Goal: Transaction & Acquisition: Purchase product/service

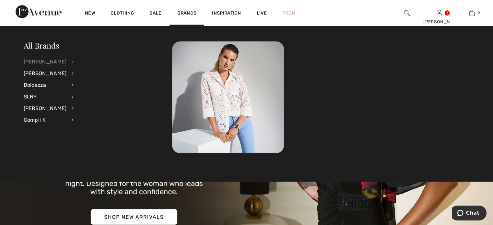
click at [43, 65] on div "[PERSON_NAME]" at bounding box center [45, 62] width 43 height 12
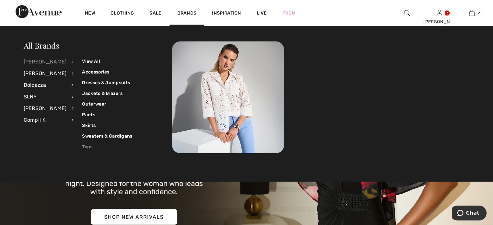
click at [95, 148] on link "Tops" at bounding box center [107, 147] width 50 height 11
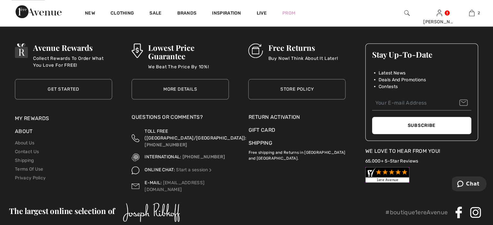
scroll to position [3173, 0]
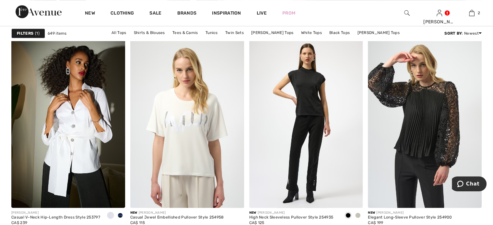
scroll to position [453, 0]
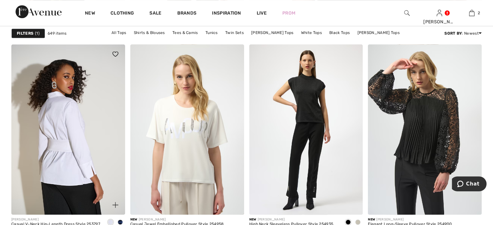
click at [80, 155] on img at bounding box center [68, 129] width 114 height 170
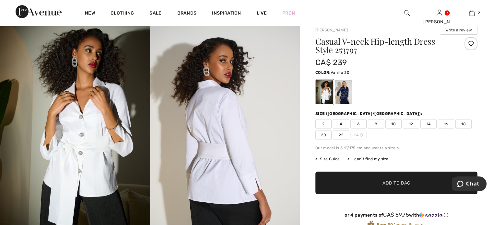
scroll to position [32, 0]
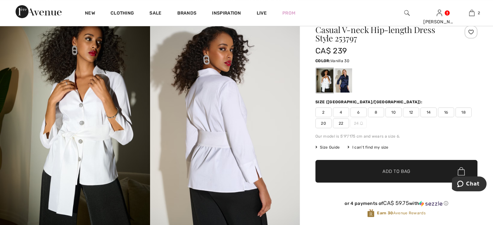
click at [401, 117] on span "10" at bounding box center [393, 113] width 16 height 10
click at [419, 117] on span "12" at bounding box center [411, 113] width 16 height 10
click at [404, 175] on span "Add to Bag" at bounding box center [396, 171] width 28 height 7
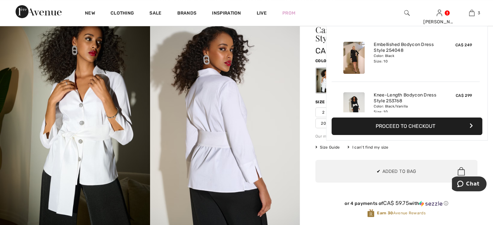
scroll to position [104, 0]
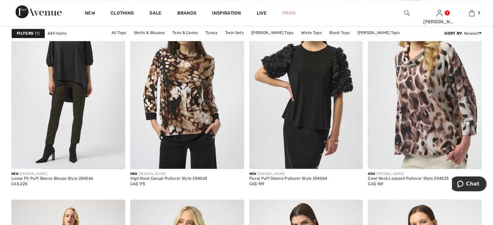
scroll to position [1198, 0]
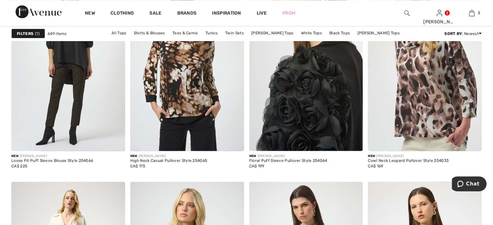
click at [318, 115] on img at bounding box center [306, 66] width 114 height 170
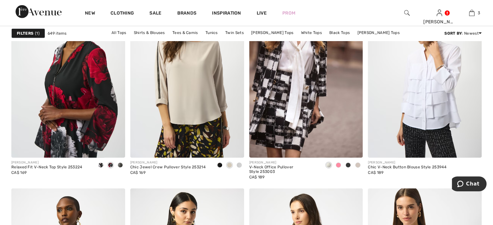
scroll to position [2105, 0]
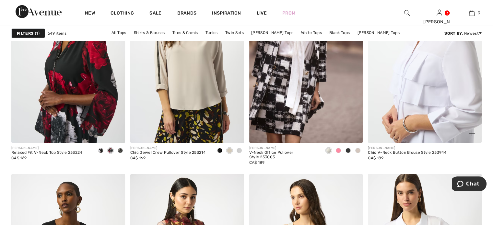
click at [407, 137] on img at bounding box center [425, 58] width 114 height 170
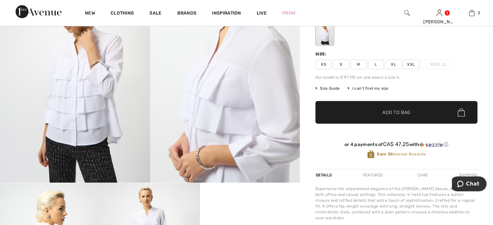
scroll to position [97, 0]
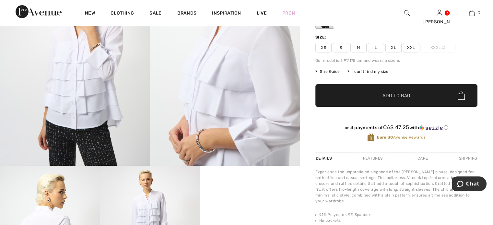
click at [339, 74] on span "Size Guide" at bounding box center [327, 72] width 24 height 6
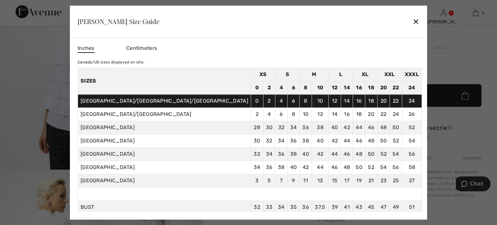
click at [413, 17] on div "✕" at bounding box center [416, 22] width 7 height 14
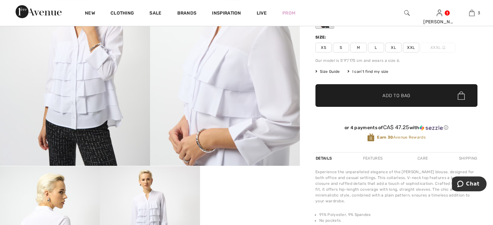
click at [365, 52] on span "M" at bounding box center [358, 48] width 16 height 10
drag, startPoint x: 366, startPoint y: 116, endPoint x: 358, endPoint y: 116, distance: 7.8
click at [366, 107] on span "✔ Added to Bag Add to Bag" at bounding box center [396, 95] width 162 height 23
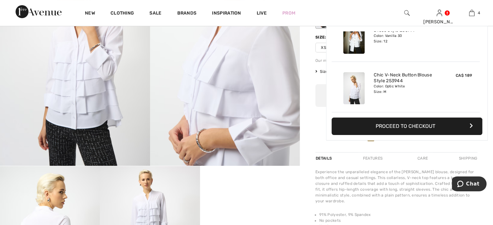
scroll to position [166, 0]
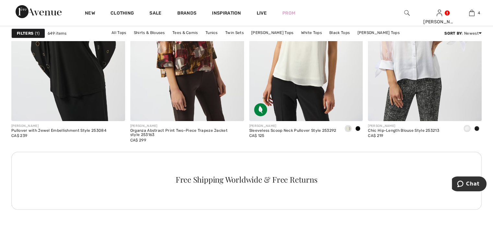
scroll to position [2331, 0]
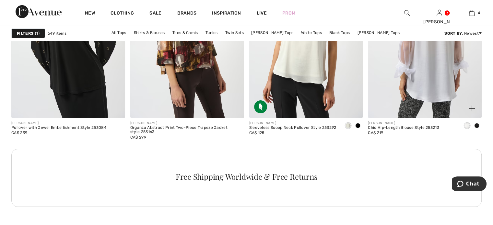
click at [432, 102] on img at bounding box center [425, 33] width 114 height 170
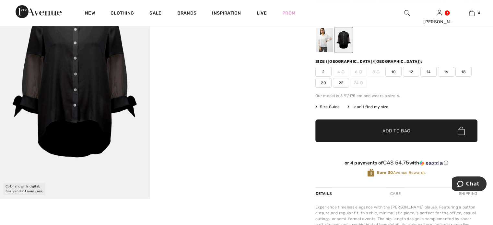
scroll to position [65, 0]
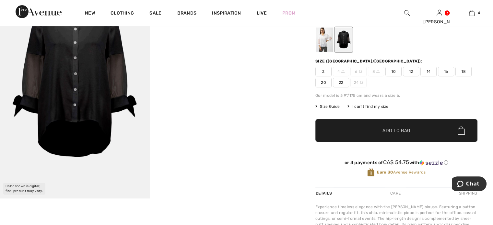
click at [419, 76] on span "12" at bounding box center [411, 72] width 16 height 10
click at [401, 134] on span "Add to Bag" at bounding box center [396, 130] width 28 height 7
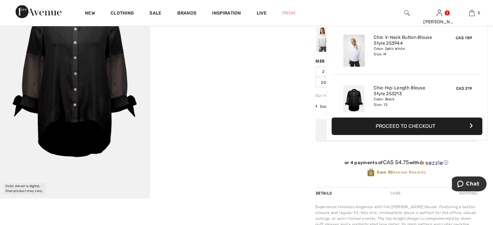
scroll to position [228, 0]
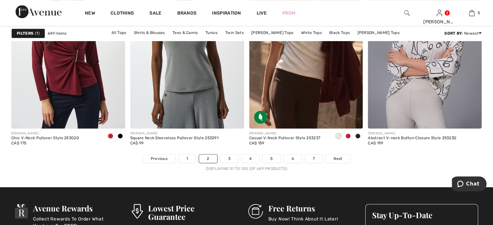
scroll to position [3011, 0]
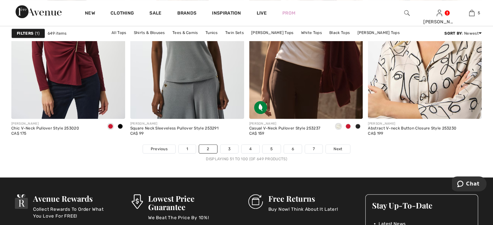
click at [432, 114] on img at bounding box center [425, 33] width 114 height 170
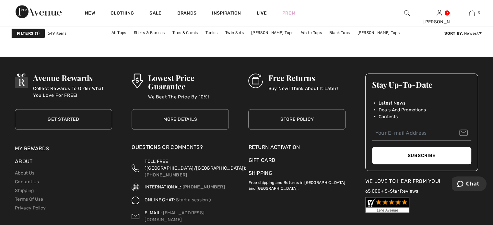
scroll to position [3108, 0]
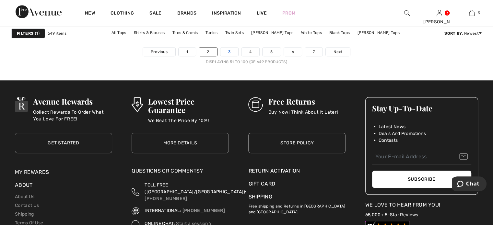
click at [220, 56] on link "3" at bounding box center [229, 52] width 18 height 8
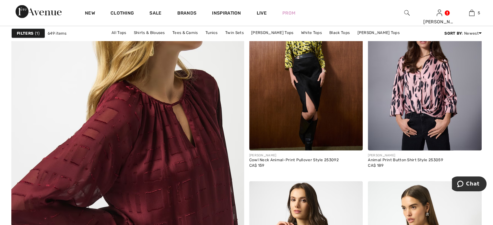
scroll to position [1716, 0]
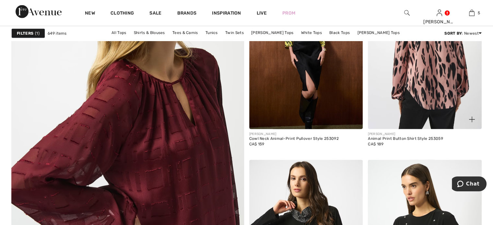
click at [427, 112] on img at bounding box center [425, 44] width 114 height 170
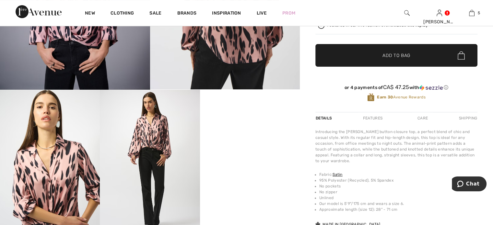
scroll to position [65, 0]
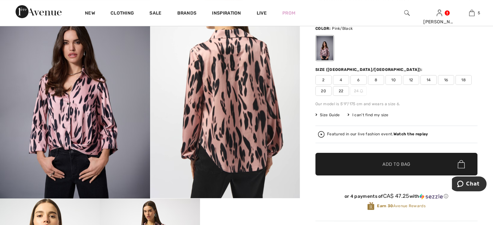
click at [401, 85] on span "10" at bounding box center [393, 80] width 16 height 10
click at [395, 168] on span "Add to Bag" at bounding box center [396, 164] width 28 height 7
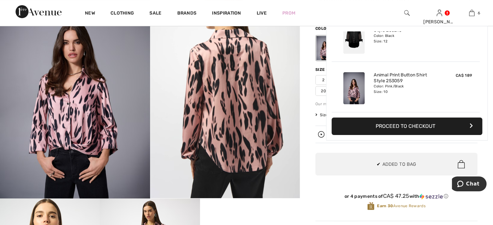
scroll to position [290, 0]
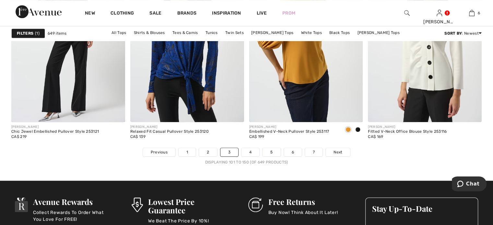
scroll to position [3012, 0]
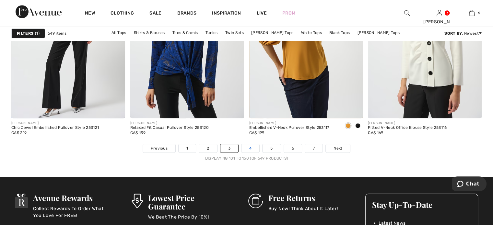
click at [251, 153] on link "4" at bounding box center [250, 148] width 18 height 8
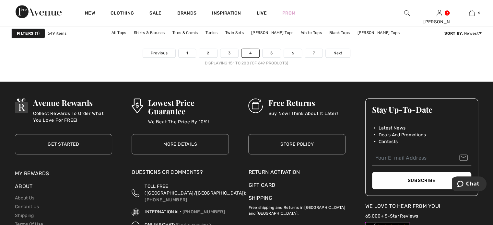
scroll to position [3141, 0]
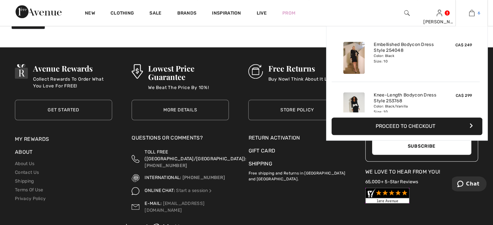
click at [469, 13] on img at bounding box center [472, 13] width 6 height 8
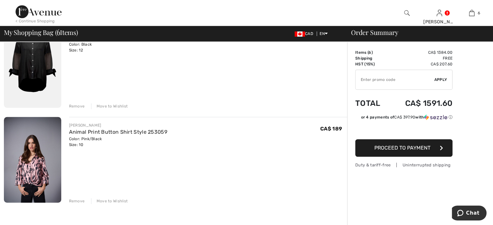
scroll to position [453, 0]
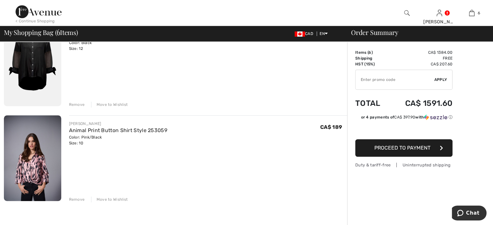
click at [81, 108] on div "Remove" at bounding box center [77, 105] width 16 height 6
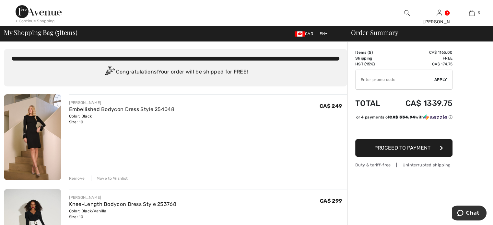
scroll to position [0, 0]
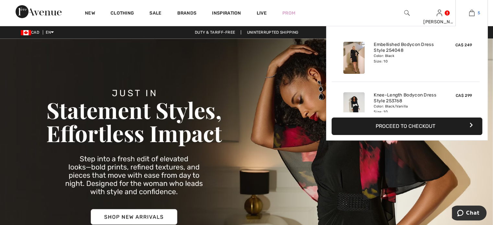
click at [469, 12] on img at bounding box center [472, 13] width 6 height 8
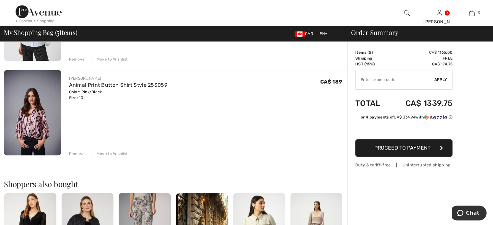
scroll to position [356, 0]
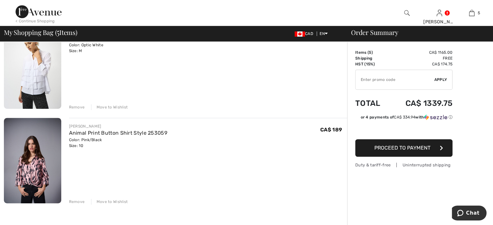
click at [84, 110] on div "Remove" at bounding box center [77, 107] width 16 height 6
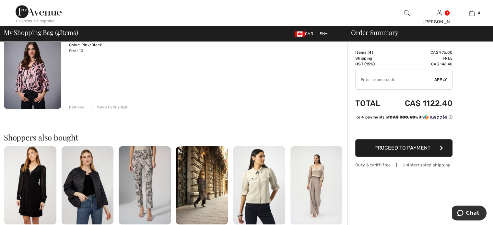
click at [91, 41] on link "Animal Print Button Shirt Style 253059" at bounding box center [118, 38] width 98 height 6
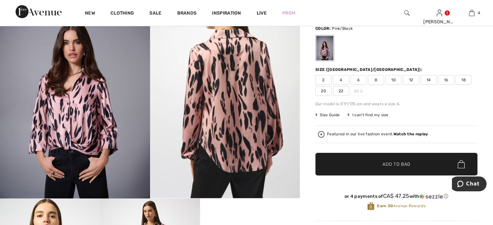
click at [64, 112] on img at bounding box center [75, 86] width 150 height 225
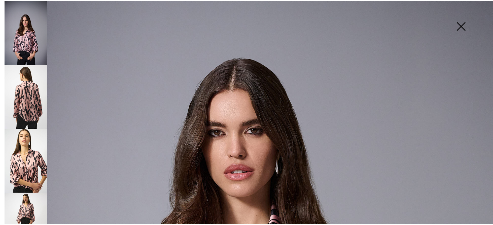
scroll to position [97, 0]
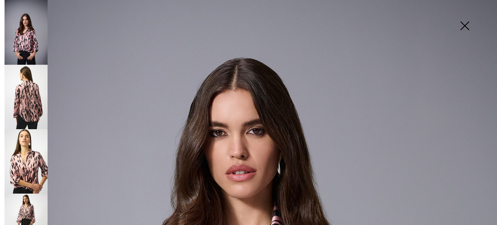
click at [464, 25] on img at bounding box center [465, 26] width 32 height 33
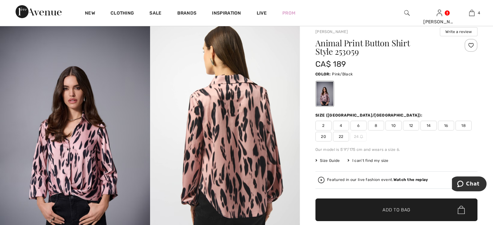
scroll to position [0, 0]
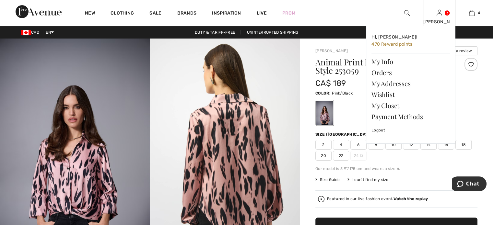
click at [436, 16] on img at bounding box center [439, 13] width 6 height 8
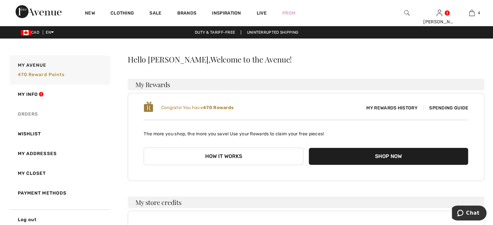
click at [38, 124] on link "Orders" at bounding box center [59, 114] width 102 height 20
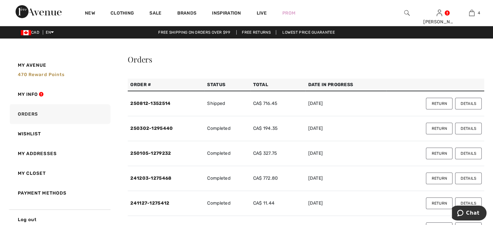
click at [426, 109] on button "Return" at bounding box center [439, 104] width 27 height 12
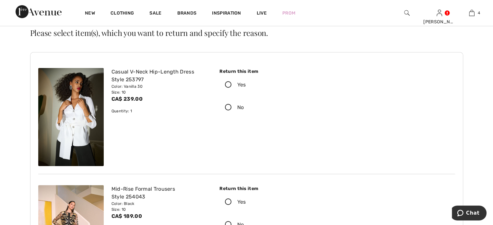
scroll to position [32, 0]
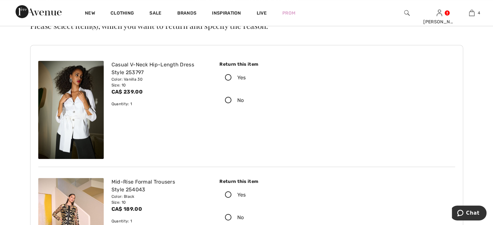
click at [236, 81] on icon at bounding box center [228, 77] width 17 height 7
click at [246, 87] on input "Yes" at bounding box center [248, 77] width 4 height 19
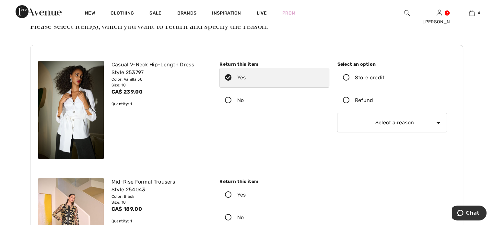
click at [348, 104] on icon at bounding box center [345, 100] width 17 height 7
click at [373, 110] on input "Refund" at bounding box center [375, 100] width 4 height 19
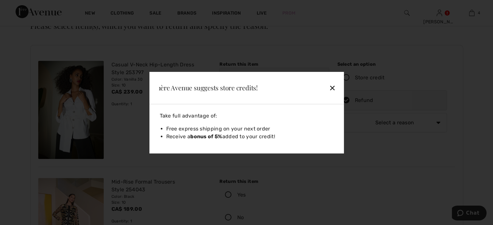
click at [325, 81] on div "✕" at bounding box center [317, 88] width 42 height 14
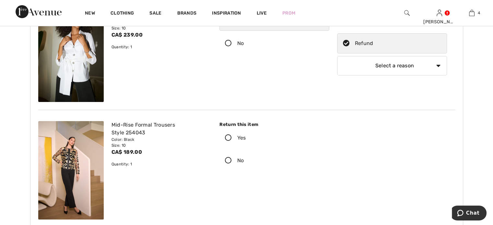
scroll to position [97, 0]
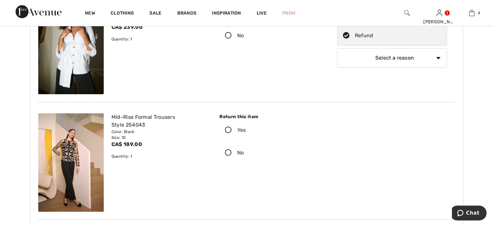
click at [426, 68] on select "Select a reason I received the wrong product or size My order arrived too late …" at bounding box center [392, 57] width 110 height 19
select select "6"
click at [337, 68] on select "Select a reason I received the wrong product or size My order arrived too late …" at bounding box center [392, 57] width 110 height 19
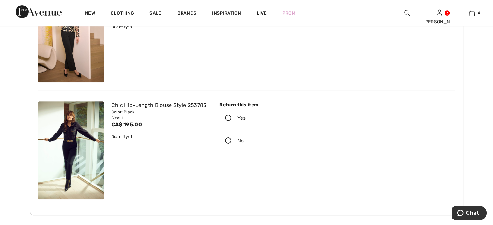
scroll to position [259, 0]
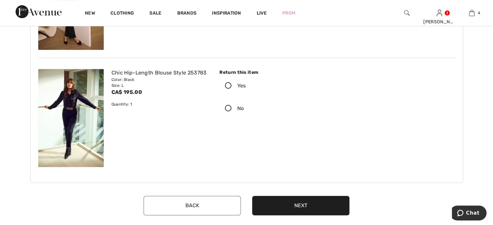
click at [237, 89] on icon at bounding box center [228, 86] width 17 height 7
click at [246, 96] on input "Yes" at bounding box center [248, 85] width 4 height 19
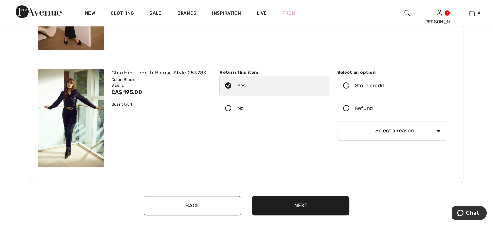
click at [349, 112] on icon at bounding box center [345, 108] width 17 height 7
click at [373, 118] on input "Refund" at bounding box center [375, 108] width 4 height 19
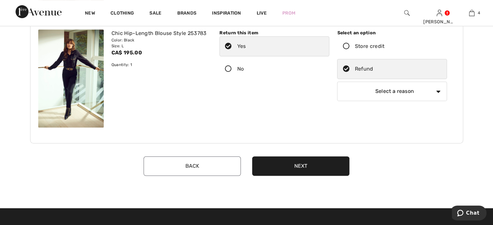
scroll to position [324, 0]
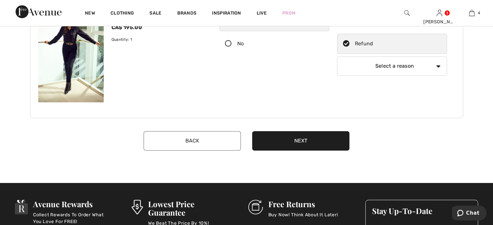
click at [425, 76] on select "Select a reason I received the wrong product or size My order arrived too late …" at bounding box center [392, 65] width 110 height 19
select select "6"
click at [337, 76] on select "Select a reason I received the wrong product or size My order arrived too late …" at bounding box center [392, 65] width 110 height 19
click at [300, 151] on button "Next" at bounding box center [300, 140] width 97 height 19
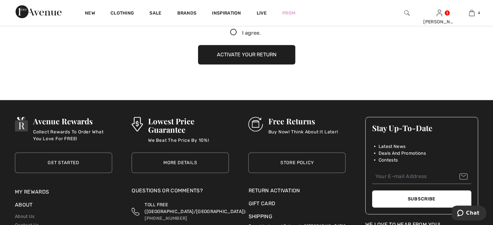
scroll to position [417, 0]
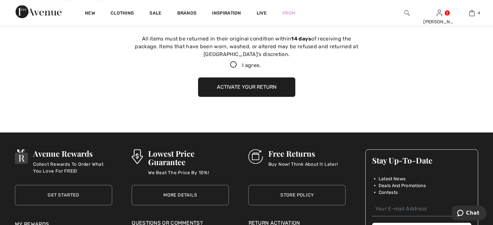
click at [230, 68] on icon at bounding box center [233, 65] width 17 height 7
click at [260, 67] on input "I agree." at bounding box center [262, 65] width 4 height 4
checkbox input "true"
click at [240, 97] on button "Activate your return" at bounding box center [246, 86] width 97 height 19
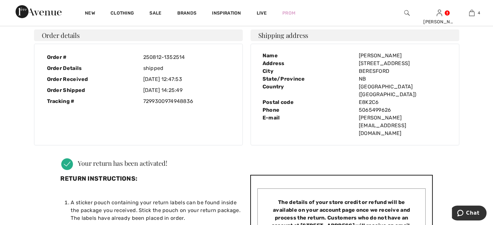
scroll to position [0, 0]
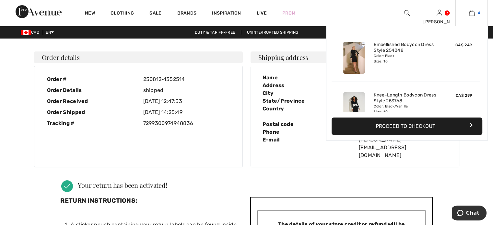
click at [469, 12] on img at bounding box center [472, 13] width 6 height 8
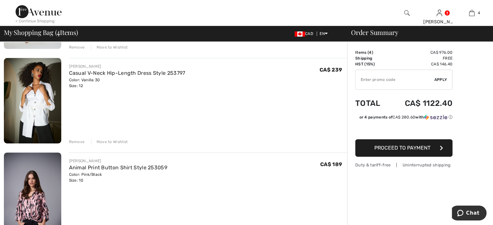
scroll to position [162, 0]
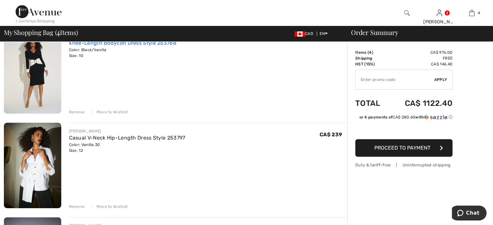
click at [121, 46] on link "Knee-Length Bodycon Dress Style 253768" at bounding box center [122, 43] width 107 height 6
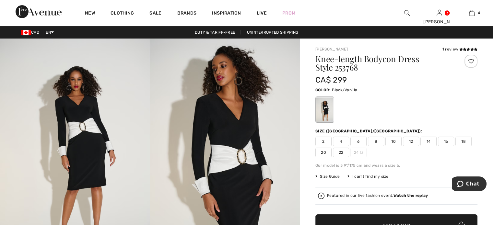
click at [237, 142] on img at bounding box center [225, 151] width 150 height 225
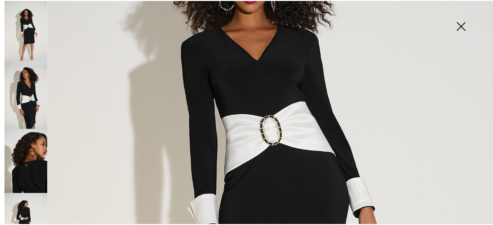
scroll to position [130, 0]
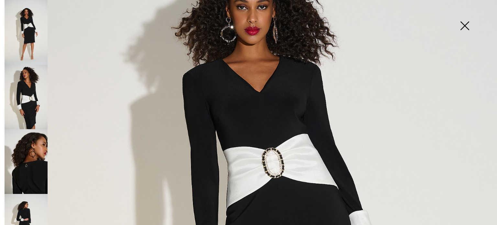
click at [464, 24] on img at bounding box center [465, 26] width 32 height 33
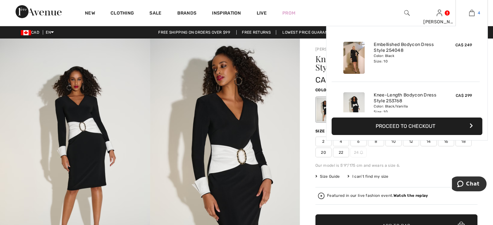
click at [469, 14] on img at bounding box center [472, 13] width 6 height 8
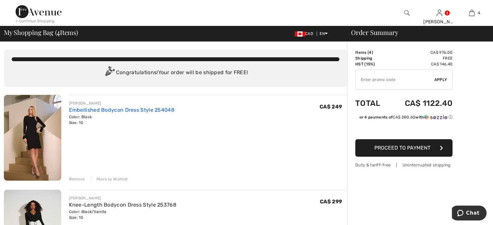
click at [119, 113] on link "Embellished Bodycon Dress Style 254048" at bounding box center [121, 110] width 105 height 6
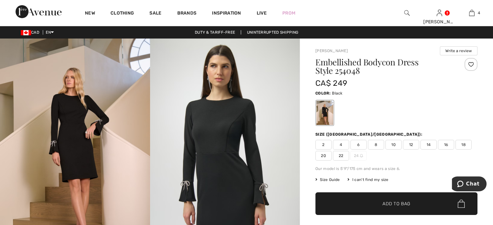
click at [69, 131] on img at bounding box center [75, 151] width 150 height 225
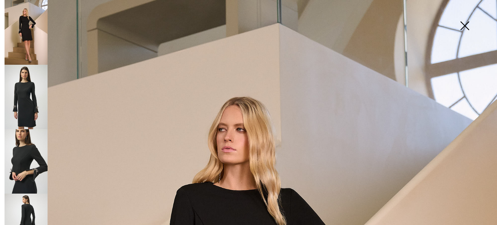
click at [21, 158] on img at bounding box center [26, 161] width 43 height 64
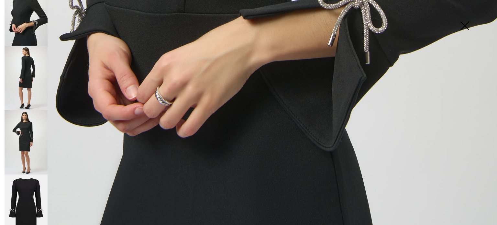
scroll to position [513, 0]
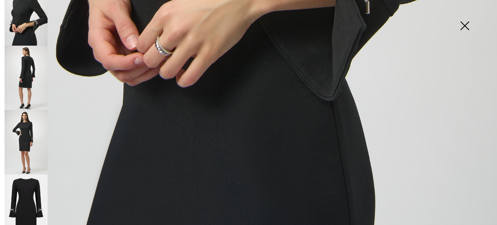
click at [30, 187] on img at bounding box center [26, 207] width 43 height 65
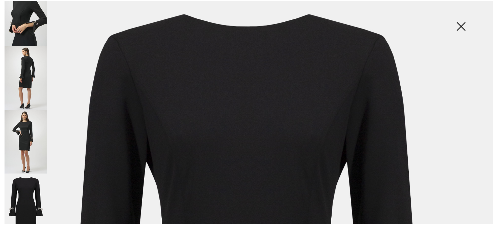
scroll to position [0, 0]
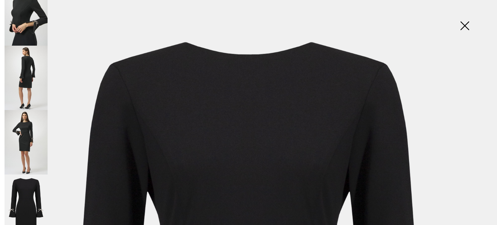
click at [464, 23] on img at bounding box center [465, 26] width 32 height 33
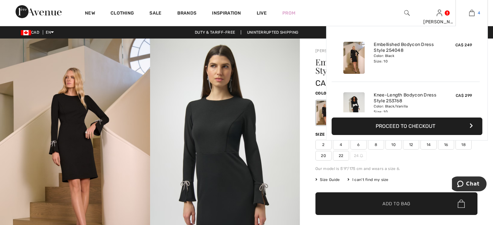
click at [469, 12] on img at bounding box center [472, 13] width 6 height 8
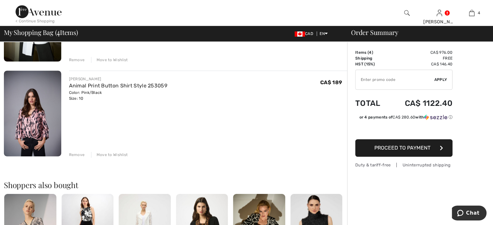
scroll to position [324, 0]
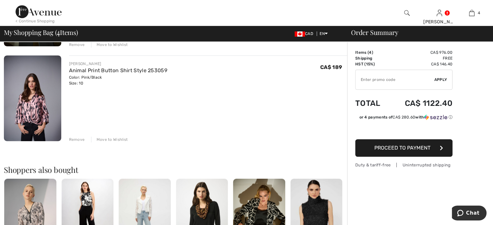
click at [82, 142] on div "Remove" at bounding box center [77, 140] width 16 height 6
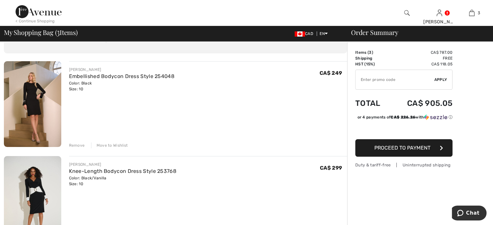
scroll to position [0, 0]
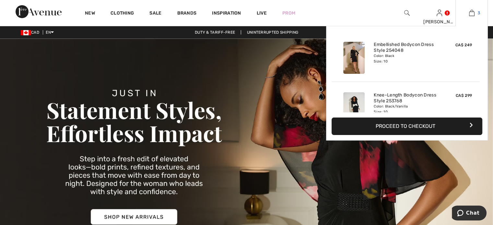
click at [469, 11] on img at bounding box center [472, 13] width 6 height 8
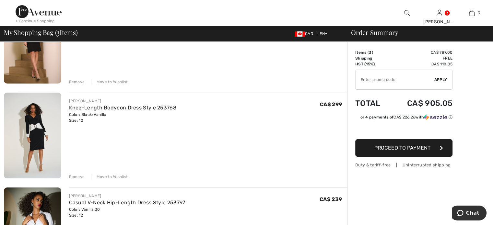
scroll to position [65, 0]
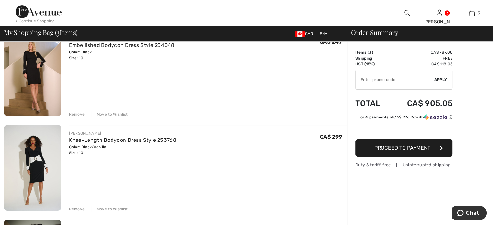
click at [78, 117] on div "Remove" at bounding box center [77, 114] width 16 height 6
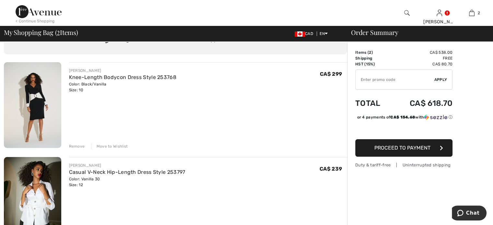
scroll to position [32, 0]
click at [371, 81] on input "TEXT" at bounding box center [394, 79] width 79 height 19
click at [445, 80] on span "Apply" at bounding box center [440, 80] width 13 height 6
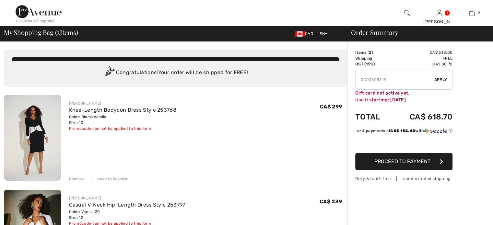
scroll to position [0, 0]
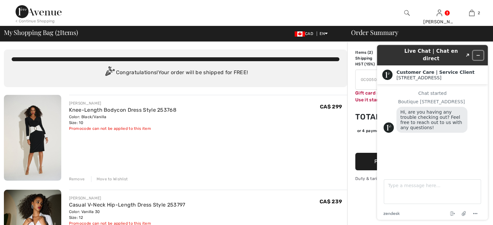
click at [478, 55] on icon "Minimize widget" at bounding box center [477, 55] width 3 height 0
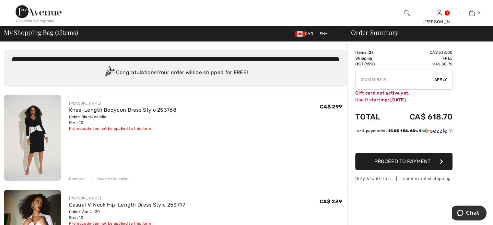
click at [398, 86] on input "TEXT" at bounding box center [394, 79] width 79 height 19
type input "G"
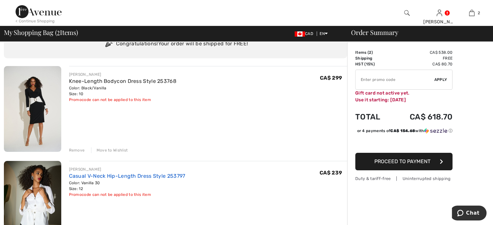
scroll to position [65, 0]
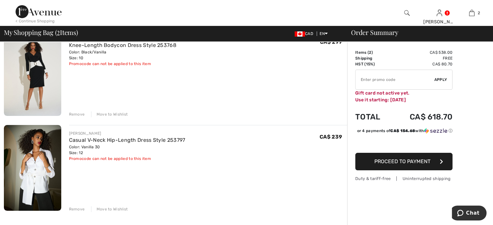
click at [85, 117] on div "Remove" at bounding box center [77, 114] width 16 height 6
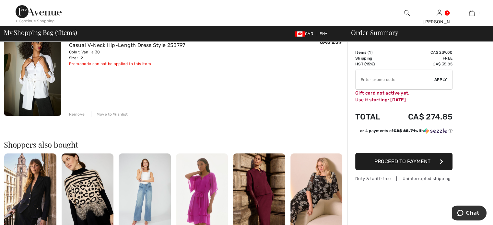
click at [387, 165] on span "Proceed to Payment" at bounding box center [402, 161] width 56 height 6
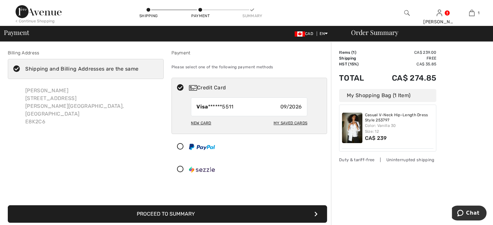
scroll to position [32, 0]
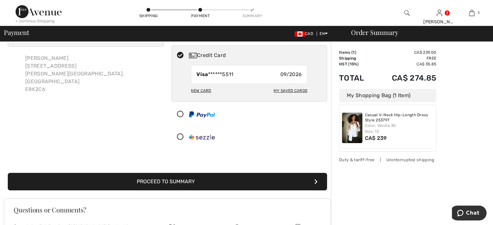
click at [200, 96] on div "New Card" at bounding box center [201, 90] width 20 height 11
radio input "true"
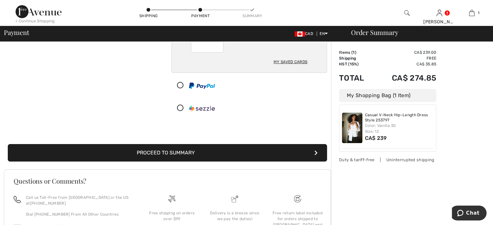
scroll to position [130, 0]
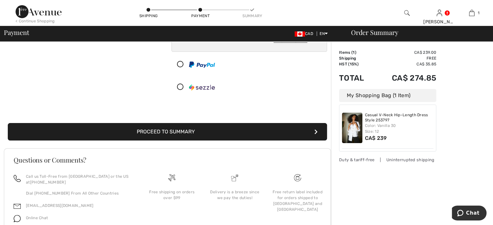
click at [158, 141] on button "Proceed to Summary" at bounding box center [167, 131] width 319 height 17
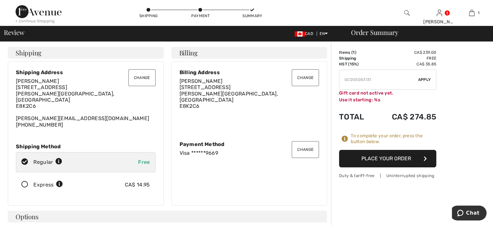
click at [386, 167] on button "Place Your Order" at bounding box center [387, 158] width 97 height 17
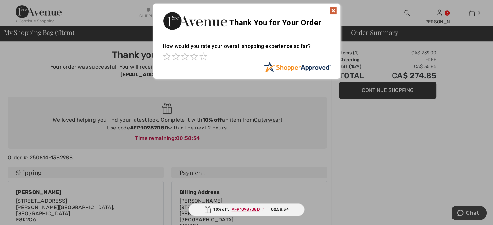
click at [333, 10] on img at bounding box center [333, 11] width 8 height 8
